Goal: Go to known website: Access a specific website the user already knows

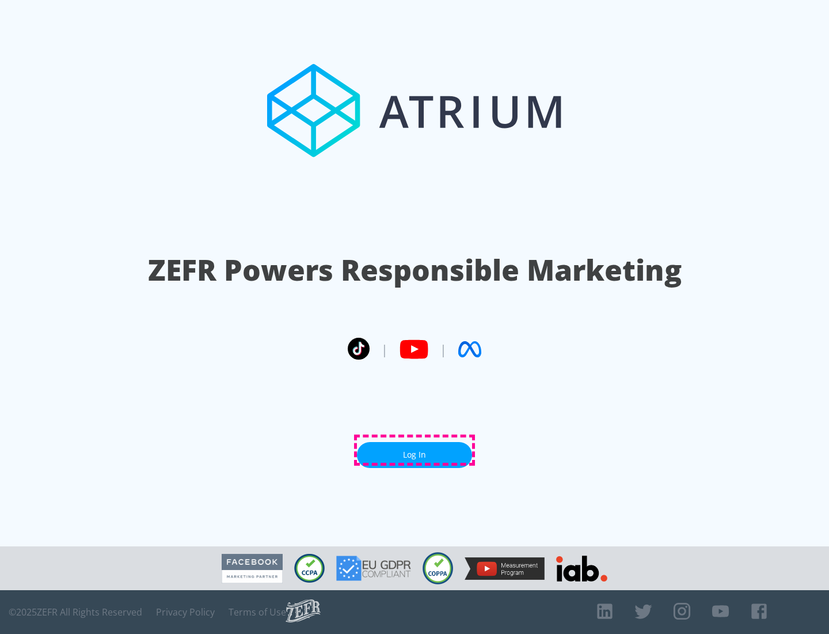
click at [415, 450] on link "Log In" at bounding box center [414, 455] width 115 height 26
